Goal: Task Accomplishment & Management: Complete application form

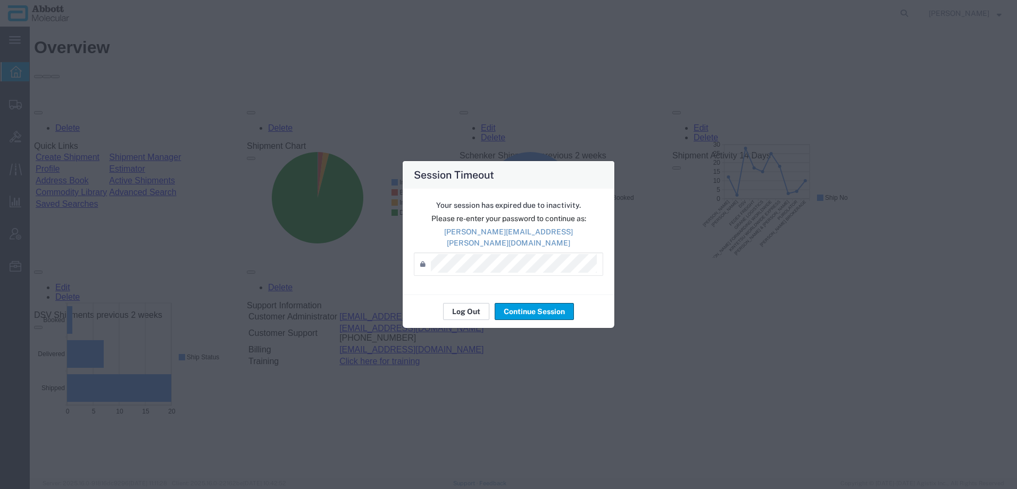
click at [468, 306] on button "Log Out" at bounding box center [466, 311] width 46 height 17
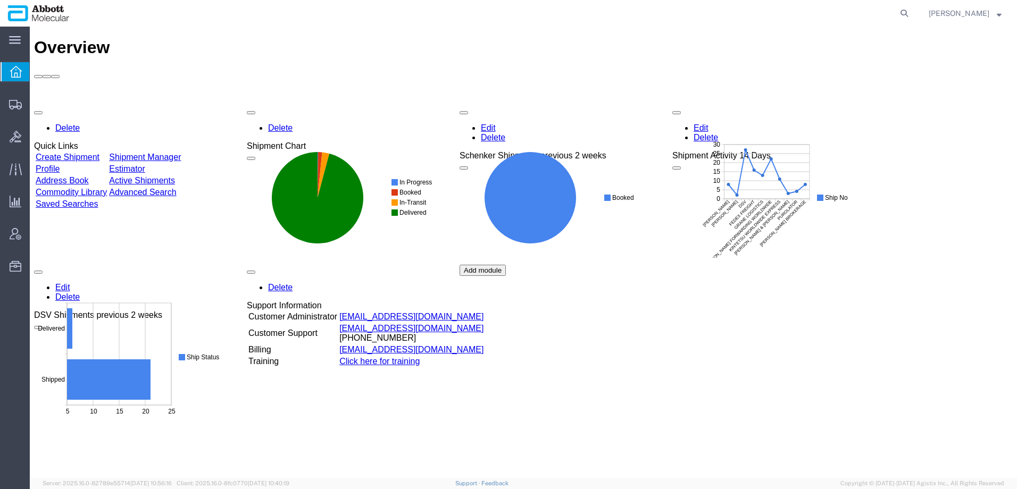
click at [776, 346] on div "Delete Quick Links Create Shipment Shipment Manager Profile Estimator Address B…" at bounding box center [523, 264] width 979 height 319
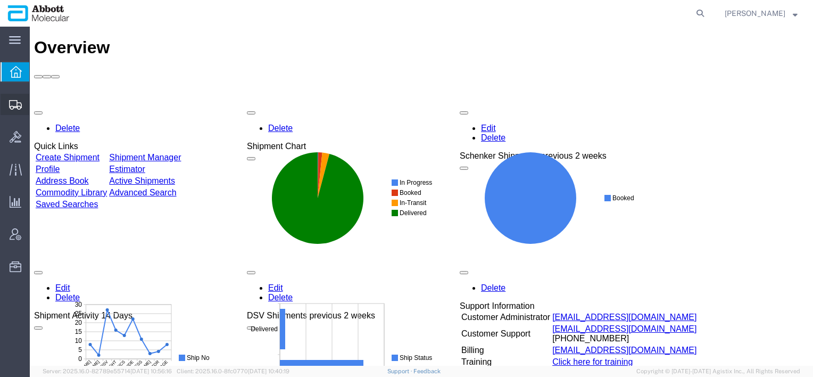
click at [0, 0] on span "Shipment Manager" at bounding box center [0, 0] width 0 height 0
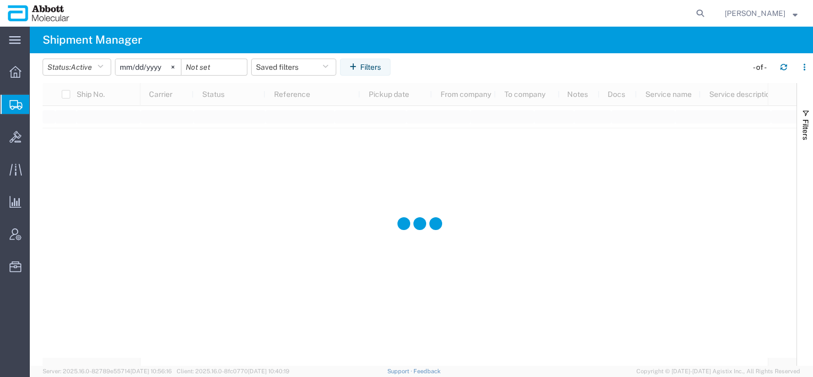
click at [0, 0] on span "Create from Template" at bounding box center [0, 0] width 0 height 0
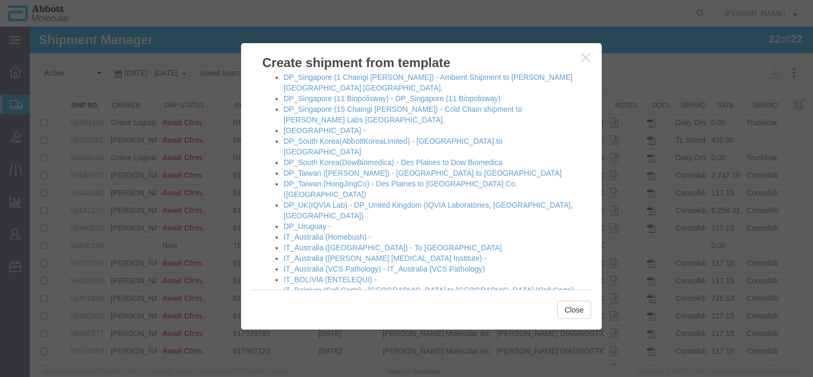
scroll to position [479, 0]
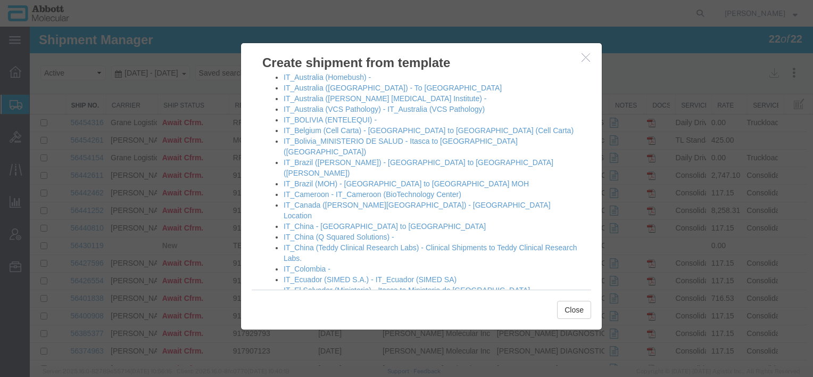
click at [330, 318] on link "IT_Germany2 - Itasca to GMBH2" at bounding box center [338, 322] width 109 height 9
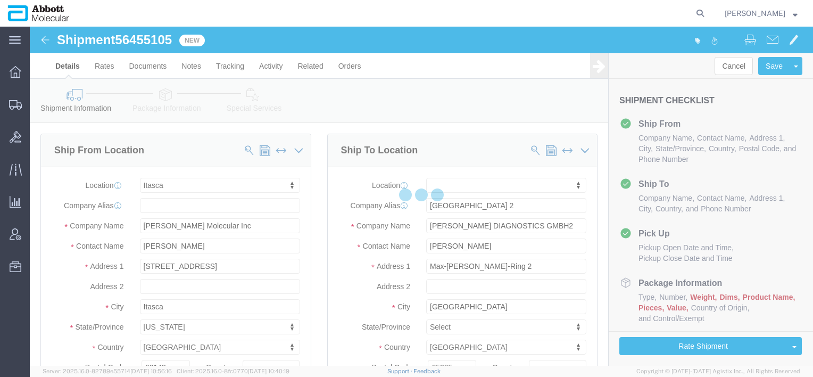
select select "48454"
select select
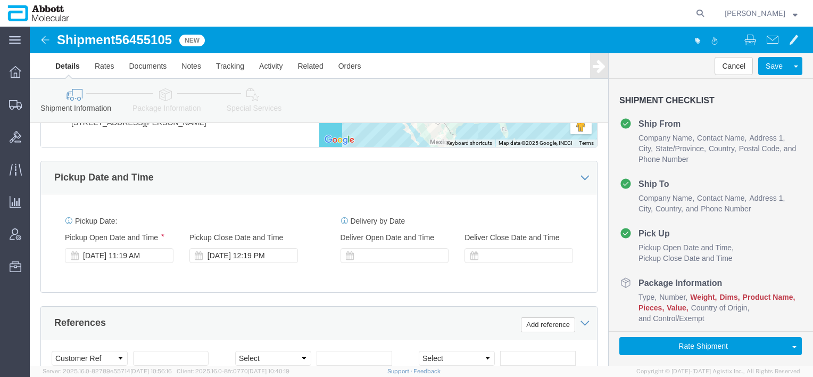
scroll to position [585, 0]
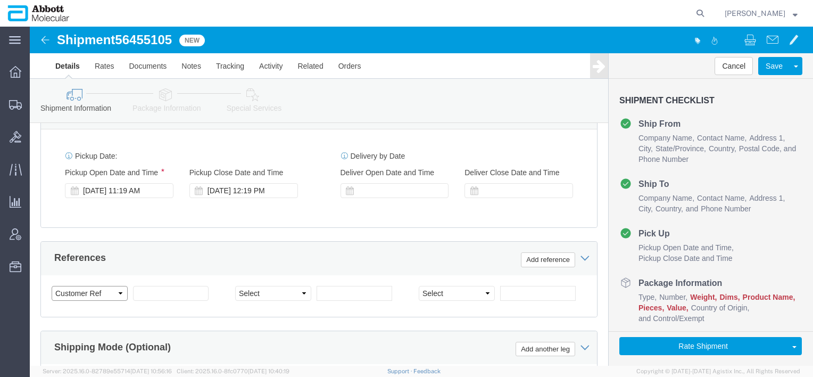
click select "Select Account Type Activity ID Airline Appointment Number ASN Batch Request # …"
select select "DELNUM"
click select "Select Account Type Activity ID Airline Appointment Number ASN Batch Request # …"
select select "DELNUM"
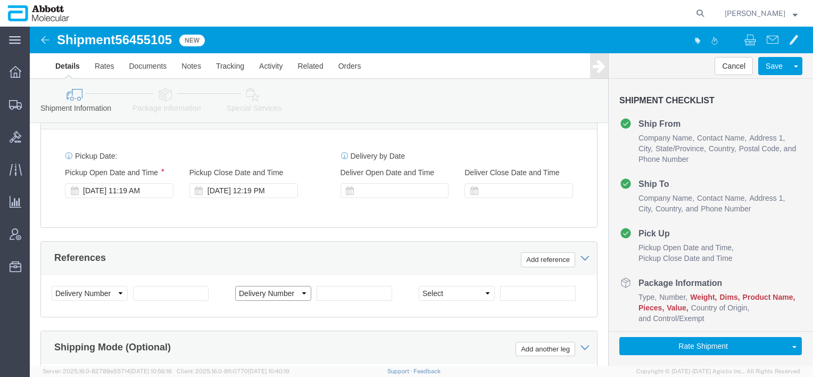
click select "Select Account Type Activity ID Airline Appointment Number ASN Batch Request # …"
select select "DELNUM"
click select "Select Account Type Activity ID Airline Appointment Number ASN Batch Request # …"
click input "text"
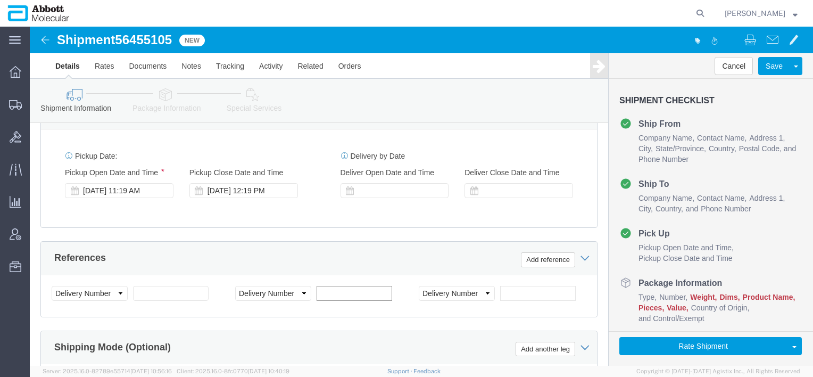
click input "text"
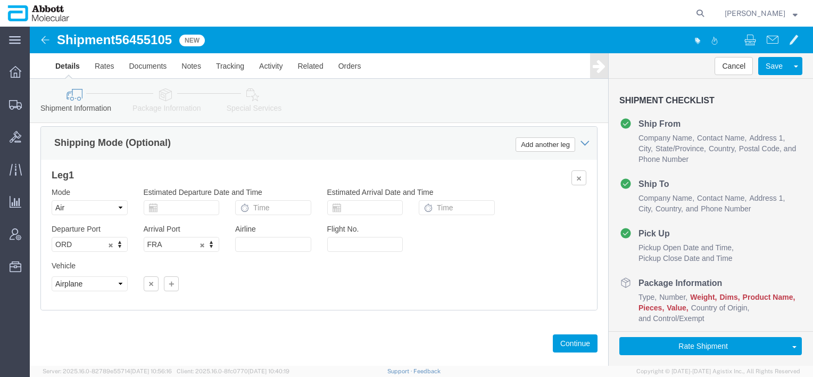
scroll to position [798, 0]
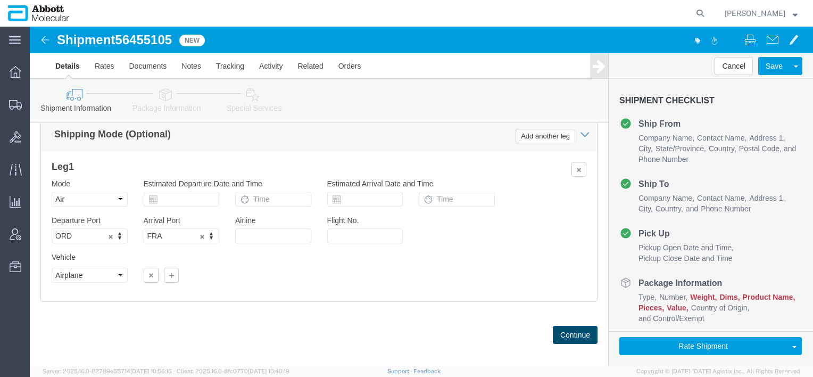
click button "Continue"
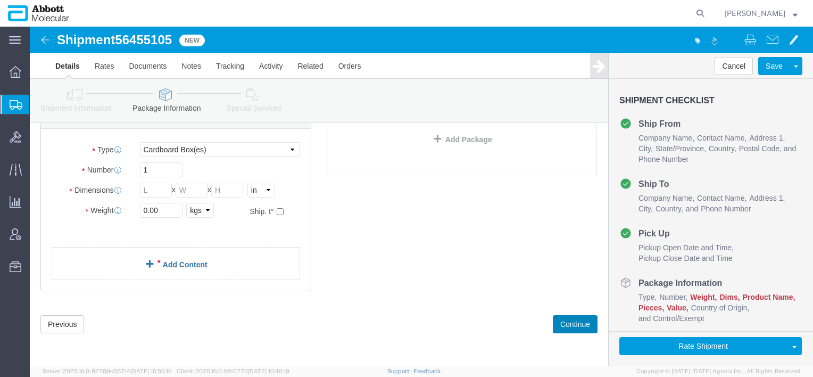
scroll to position [81, 0]
click select "Select Box (B) Box (C) Box (D) Cardboard Box(es) Crate (Instrument) Crate(s) En…"
select select "PLSH"
click select "Select Box (B) Box (C) Box (D) Cardboard Box(es) Crate (Instrument) Crate(s) En…"
type input "58.00"
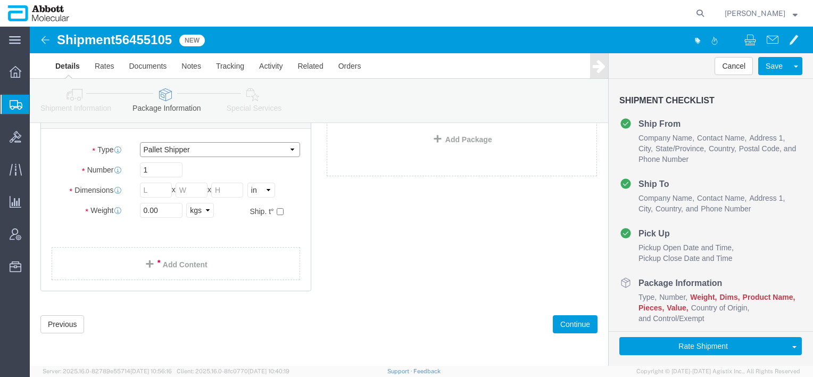
type input "52.00"
type input "54.00"
drag, startPoint x: 141, startPoint y: 184, endPoint x: 29, endPoint y: 174, distance: 113.2
click div "Weight 0.00 Select kgs lbs Ship. t°"
type input "600"
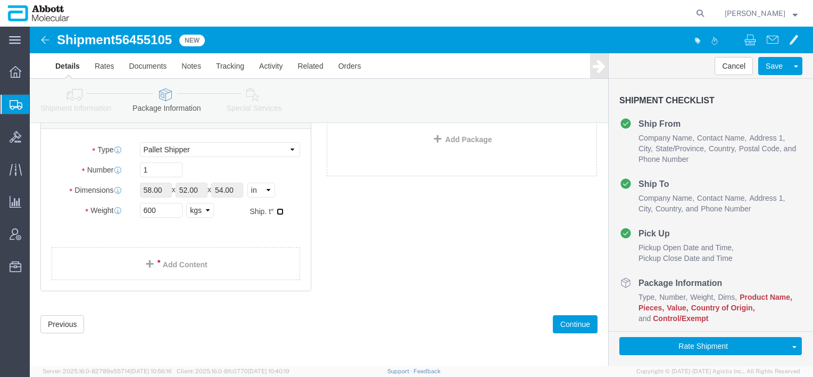
click input "checkbox"
checkbox input "true"
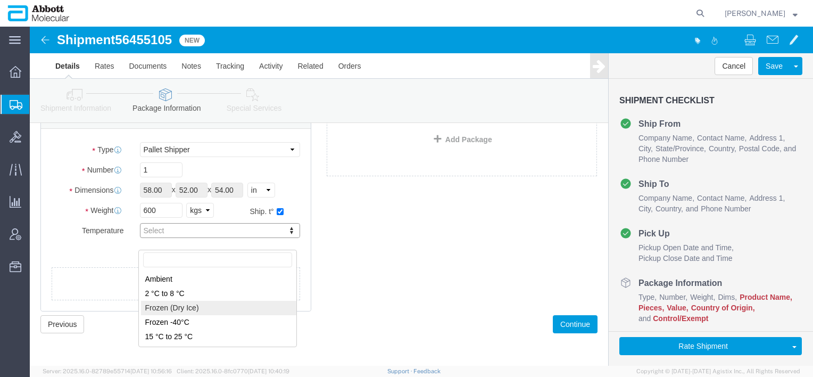
type input "FROZEN"
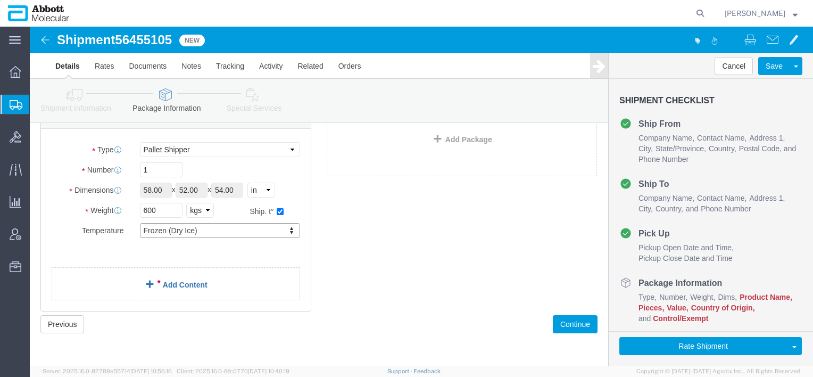
click link "Add Content"
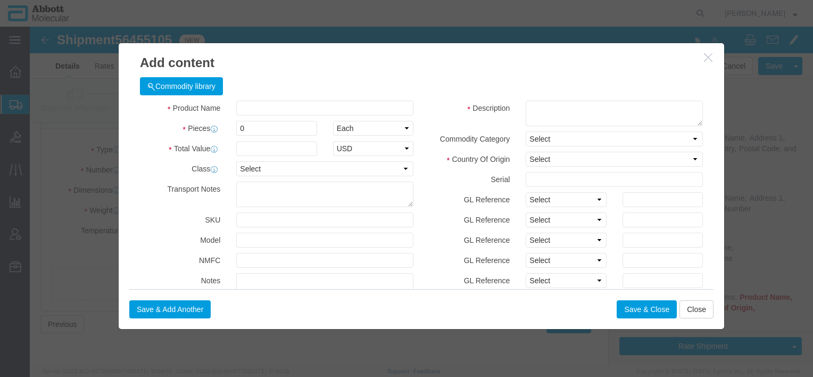
click icon "button"
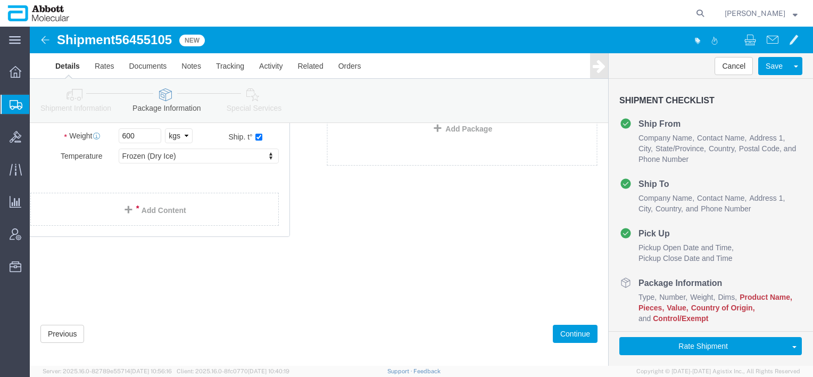
drag, startPoint x: 113, startPoint y: 292, endPoint x: 199, endPoint y: 239, distance: 101.0
click div "1 x Pallet Shipper Package Type Select Box (B) Box (C) Box (D) Cardboard Box(es…"
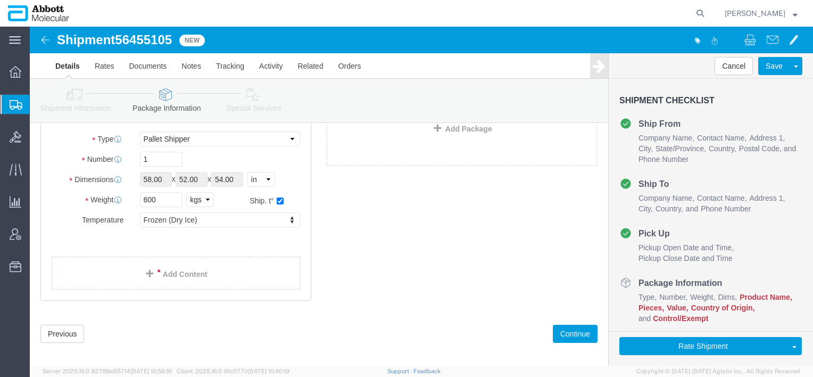
click icon
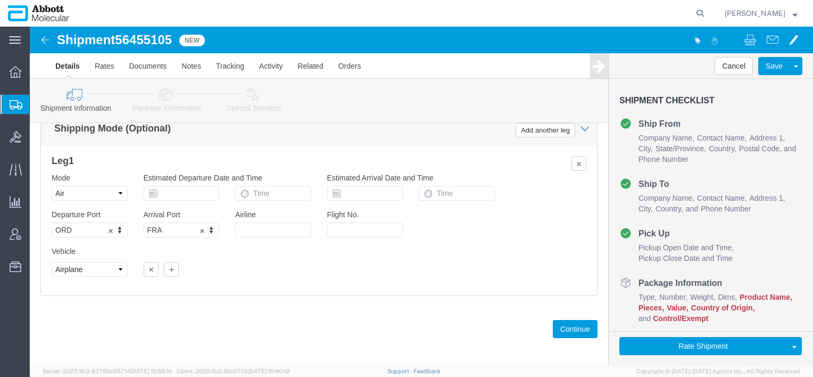
scroll to position [807, 0]
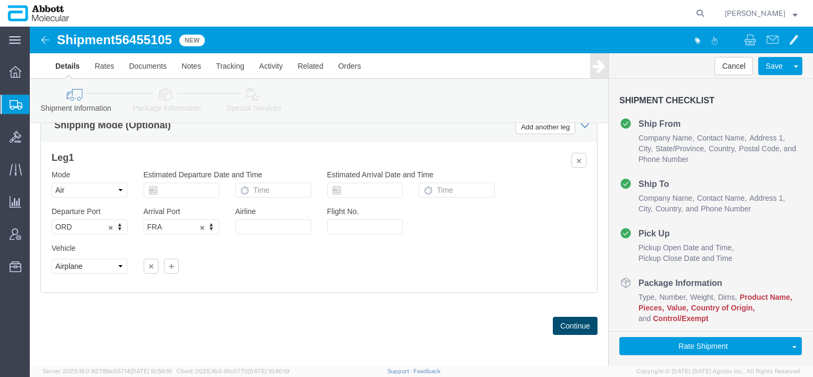
click button "Continue"
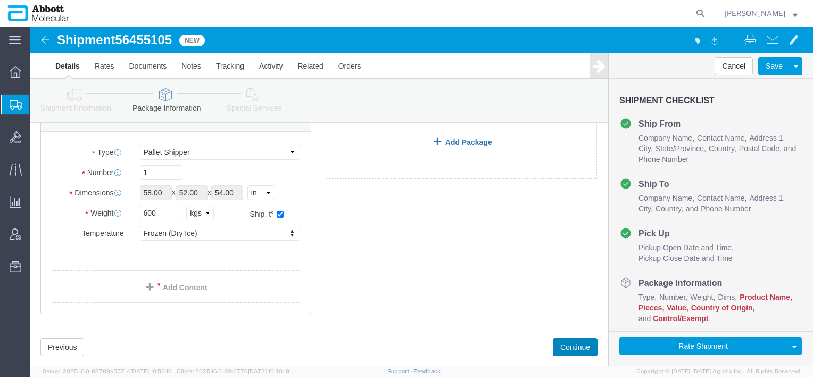
scroll to position [0, 0]
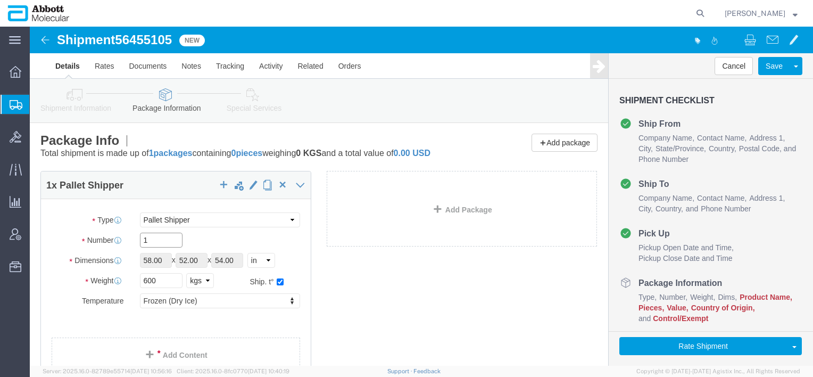
drag, startPoint x: 124, startPoint y: 223, endPoint x: 89, endPoint y: 219, distance: 34.8
click div "1"
type input "3"
drag, startPoint x: 141, startPoint y: 264, endPoint x: 57, endPoint y: 255, distance: 83.9
click div "Package Type Select Box (B) Box (C) Box (D) Cardboard Box(es) Crate (Instrument…"
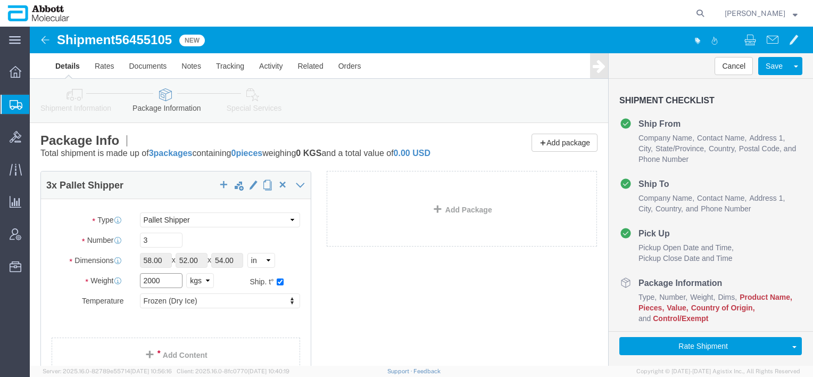
type input "2000"
click icon
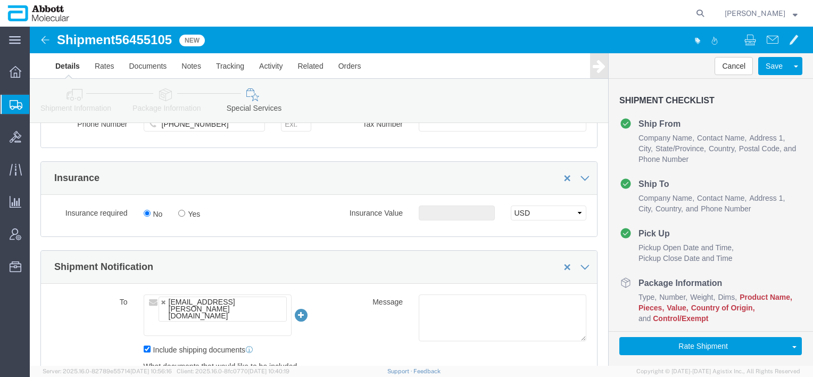
scroll to position [260, 0]
